Goal: Task Accomplishment & Management: Manage account settings

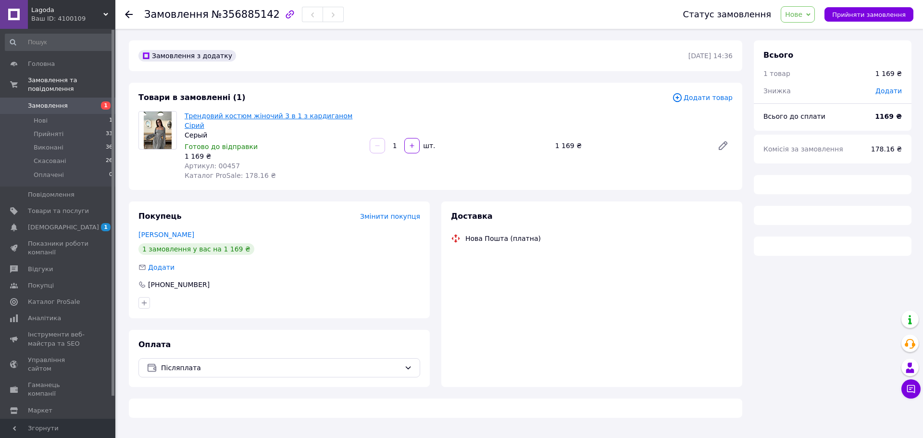
click at [256, 116] on link "Трендовий костюм жіночий 3 в 1 з кардиганом Сірий" at bounding box center [269, 120] width 168 height 17
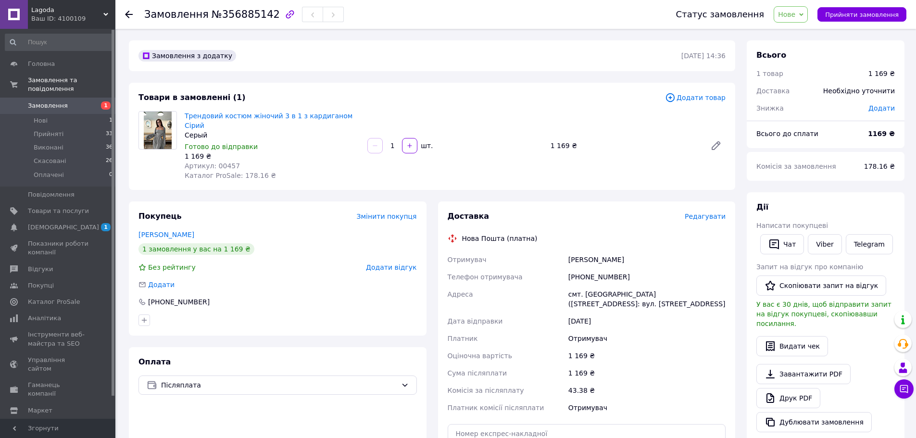
click at [61, 101] on span "Замовлення" at bounding box center [48, 105] width 40 height 9
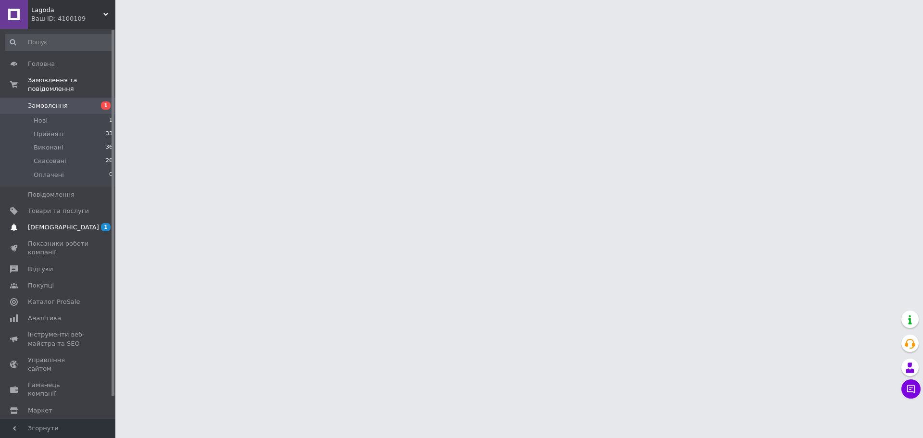
click at [54, 223] on span "[DEMOGRAPHIC_DATA]" at bounding box center [63, 227] width 71 height 9
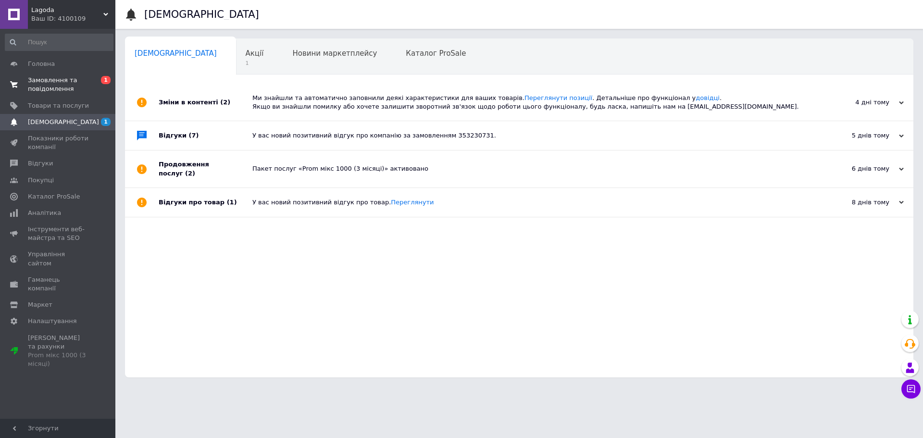
click at [42, 76] on span "Замовлення та повідомлення" at bounding box center [58, 84] width 61 height 17
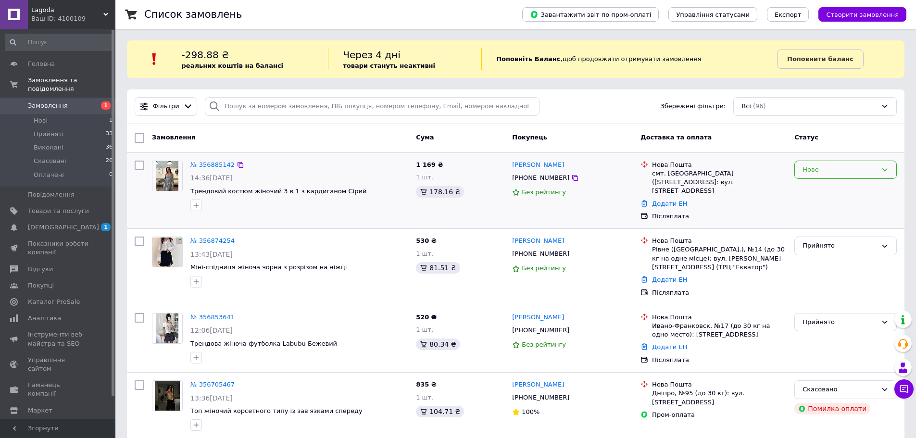
click at [817, 168] on div "Нове" at bounding box center [839, 170] width 74 height 10
click at [830, 191] on li "Прийнято" at bounding box center [844, 190] width 101 height 18
click at [53, 207] on span "Товари та послуги" at bounding box center [58, 211] width 61 height 9
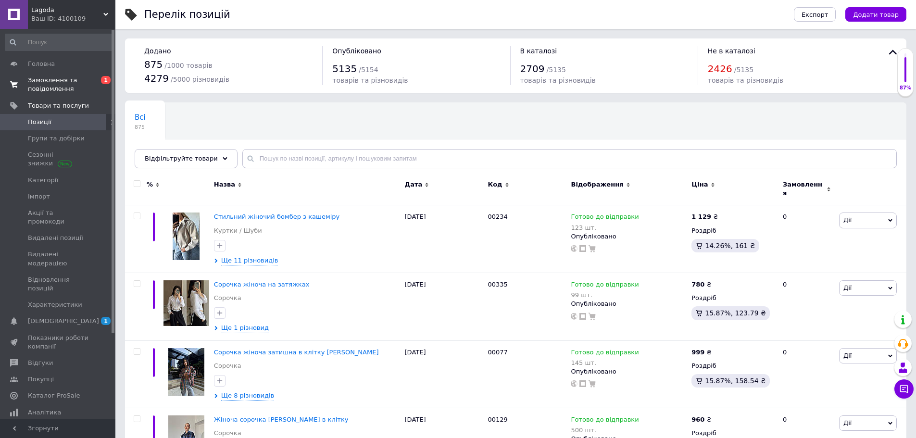
click at [70, 79] on span "Замовлення та повідомлення" at bounding box center [58, 84] width 61 height 17
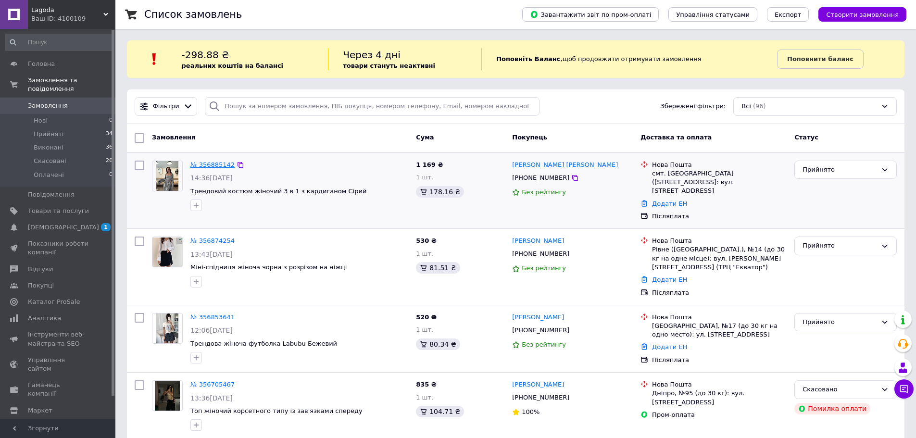
click at [204, 163] on link "№ 356885142" at bounding box center [212, 164] width 44 height 7
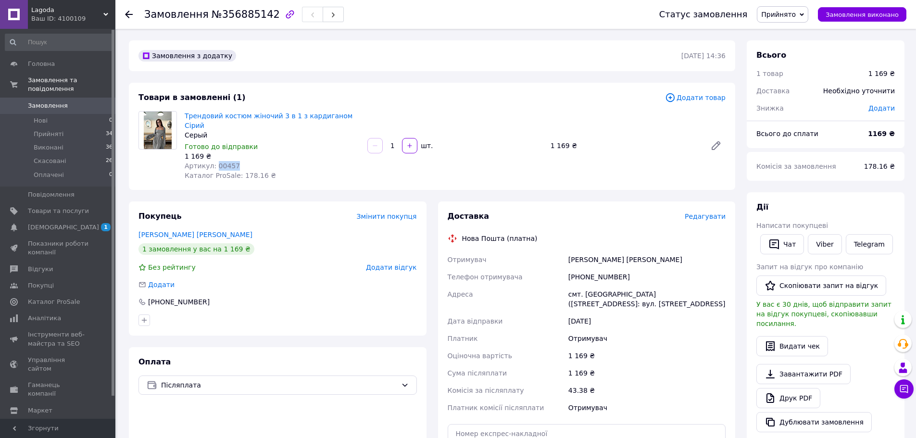
drag, startPoint x: 233, startPoint y: 156, endPoint x: 213, endPoint y: 157, distance: 20.2
click at [213, 161] on div "Артикул: 00457" at bounding box center [272, 166] width 175 height 10
copy span "00457"
click at [303, 230] on div "[PERSON_NAME] [PERSON_NAME]" at bounding box center [277, 235] width 278 height 10
click at [59, 101] on span "Замовлення" at bounding box center [48, 105] width 40 height 9
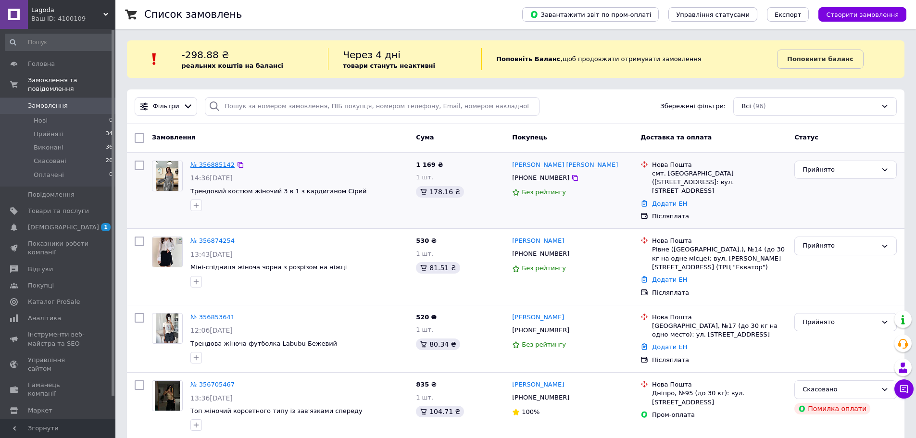
click at [197, 161] on link "№ 356885142" at bounding box center [212, 164] width 44 height 7
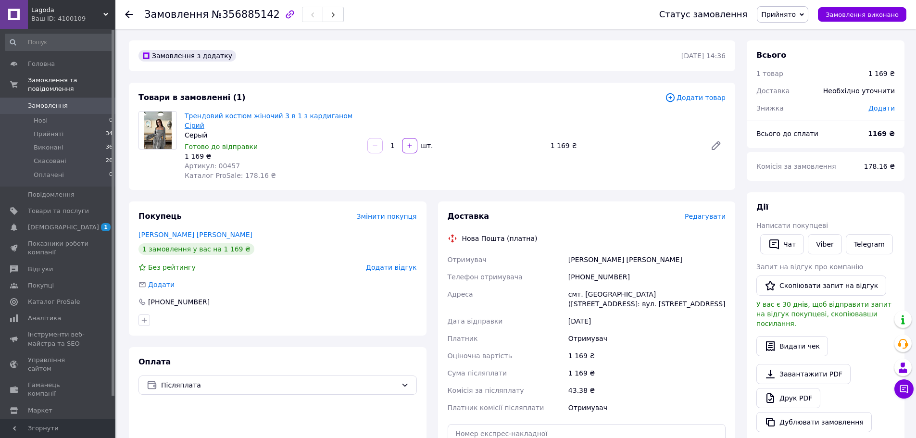
click at [249, 116] on link "Трендовий костюм жіночий 3 в 1 з кардиганом Сірий" at bounding box center [269, 120] width 168 height 17
click at [207, 114] on link "Трендовий костюм жіночий 3 в 1 з кардиганом Сірий" at bounding box center [269, 120] width 168 height 17
click at [77, 101] on span "Замовлення" at bounding box center [58, 105] width 61 height 9
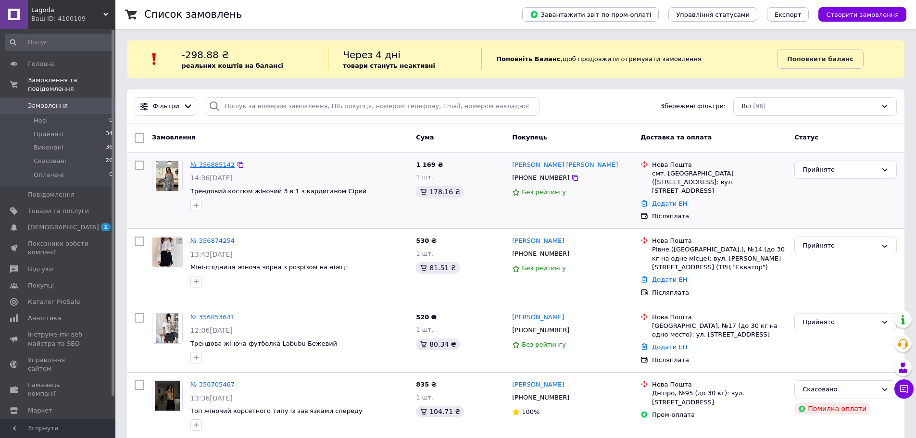
click at [214, 161] on link "№ 356885142" at bounding box center [212, 164] width 44 height 7
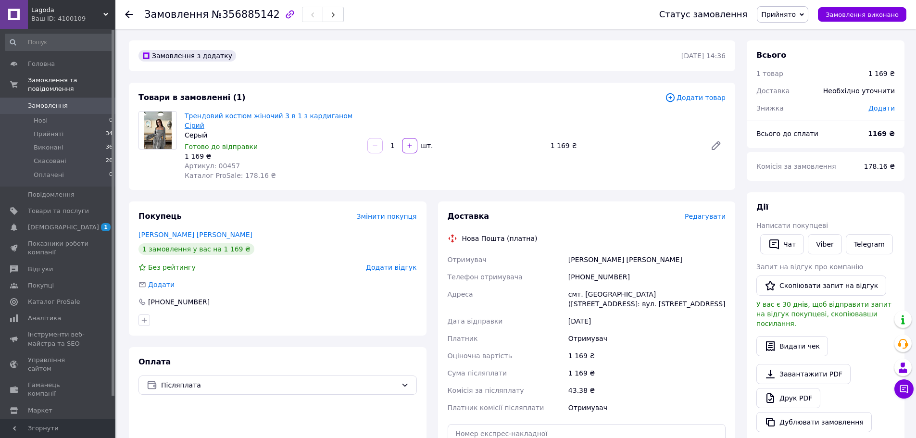
click at [315, 116] on link "Трендовий костюм жіночий 3 в 1 з кардиганом Сірий" at bounding box center [269, 120] width 168 height 17
click at [597, 268] on div "[PHONE_NUMBER]" at bounding box center [646, 276] width 161 height 17
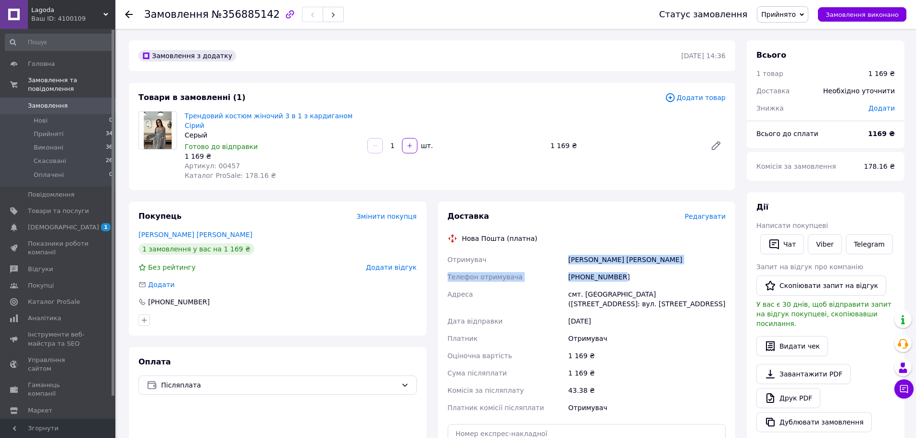
drag, startPoint x: 577, startPoint y: 251, endPoint x: 624, endPoint y: 270, distance: 50.7
click at [624, 270] on div "Отримувач [PERSON_NAME] [PERSON_NAME] Телефон отримувача [PHONE_NUMBER] [GEOGRA…" at bounding box center [587, 333] width 282 height 165
copy div "[PERSON_NAME] [PERSON_NAME] Телефон отримувача [PHONE_NUMBER]"
click at [611, 298] on div "смт. [GEOGRAPHIC_DATA] ([STREET_ADDRESS]: вул. [STREET_ADDRESS]" at bounding box center [646, 298] width 161 height 27
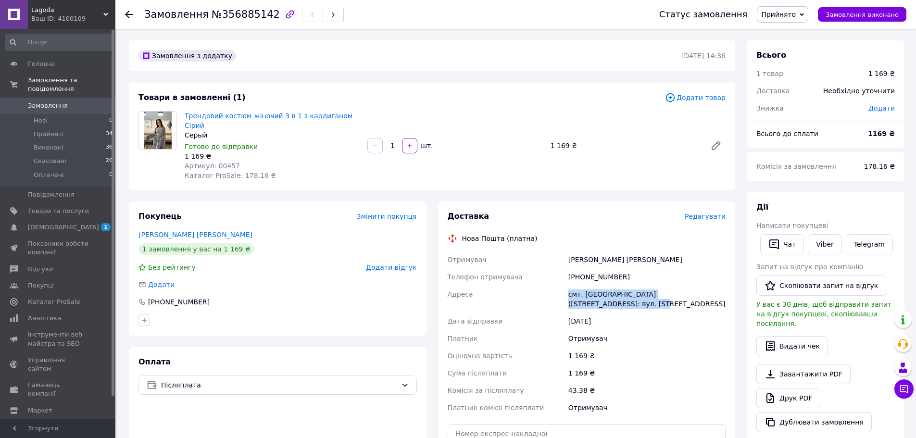
drag, startPoint x: 580, startPoint y: 293, endPoint x: 569, endPoint y: 287, distance: 12.3
click at [569, 287] on div "смт. [GEOGRAPHIC_DATA] ([STREET_ADDRESS]: вул. [STREET_ADDRESS]" at bounding box center [646, 298] width 161 height 27
copy div "смт. [GEOGRAPHIC_DATA] ([STREET_ADDRESS]: вул. [STREET_ADDRESS]"
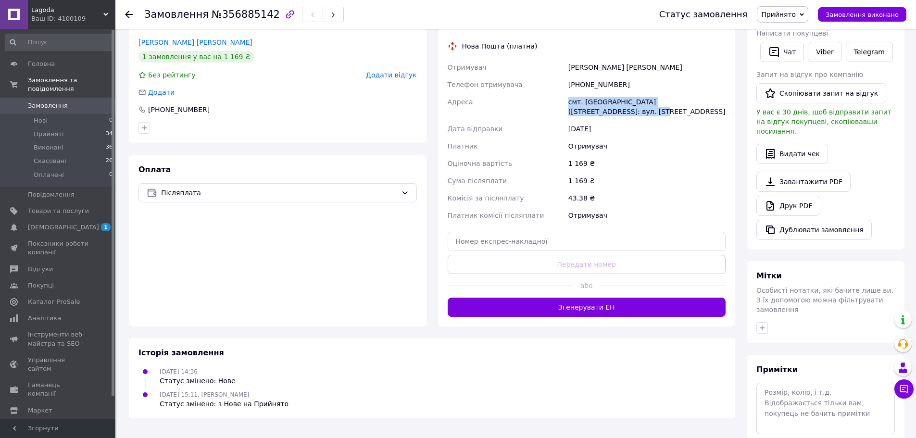
click at [646, 326] on div "Замовлення з додатку [DATE] 14:36 Товари в замовленні (1) Додати товар Трендови…" at bounding box center [432, 165] width 618 height 634
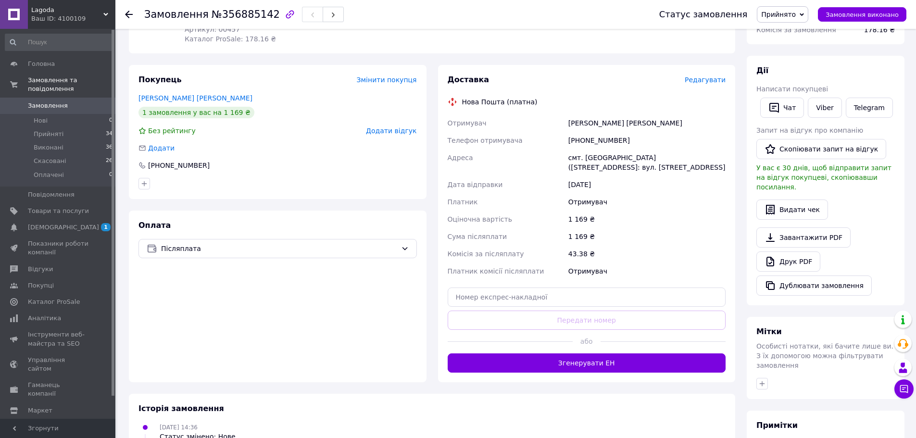
scroll to position [48, 0]
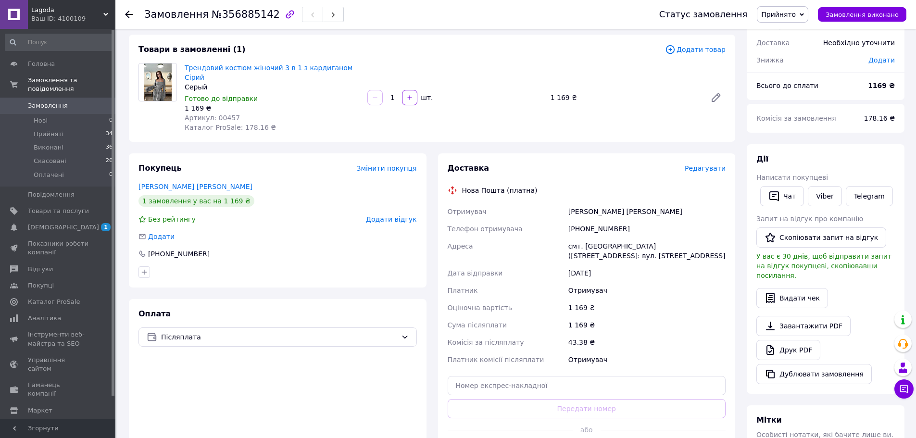
click at [90, 101] on span "0" at bounding box center [102, 105] width 26 height 9
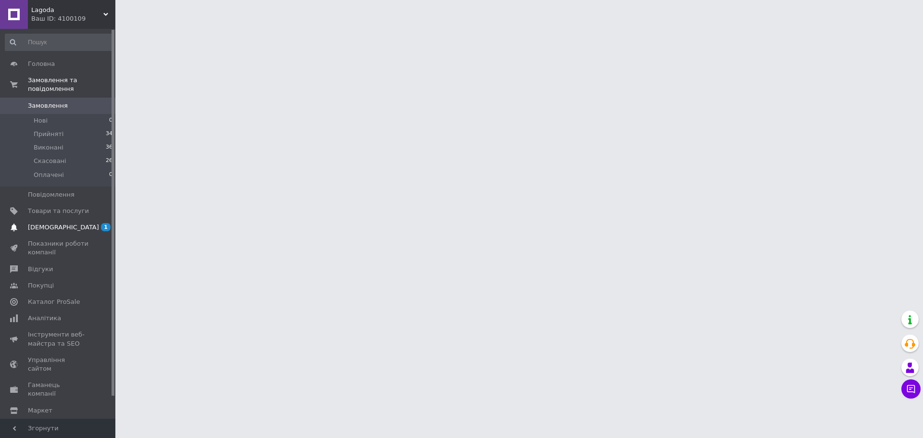
click at [39, 223] on span "[DEMOGRAPHIC_DATA]" at bounding box center [63, 227] width 71 height 9
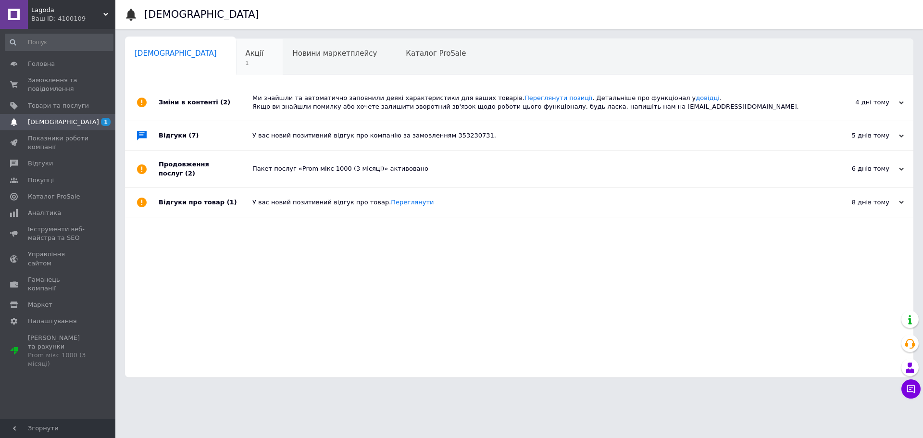
click at [236, 60] on div "Акції 1" at bounding box center [259, 57] width 47 height 37
click at [49, 87] on span "Замовлення та повідомлення" at bounding box center [58, 84] width 61 height 17
